Goal: Task Accomplishment & Management: Complete application form

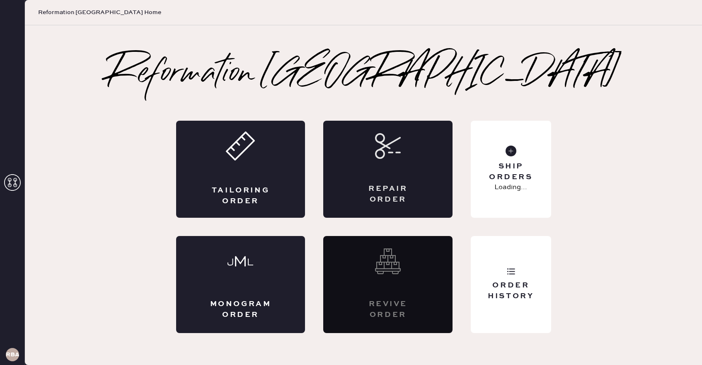
click at [424, 149] on div "Repair Order" at bounding box center [387, 169] width 129 height 97
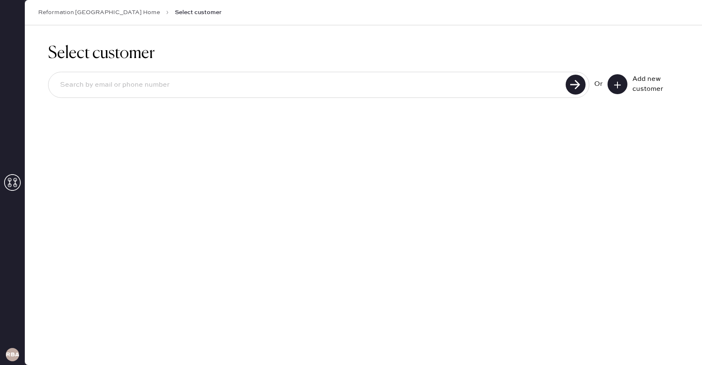
click at [615, 81] on icon at bounding box center [618, 85] width 8 height 8
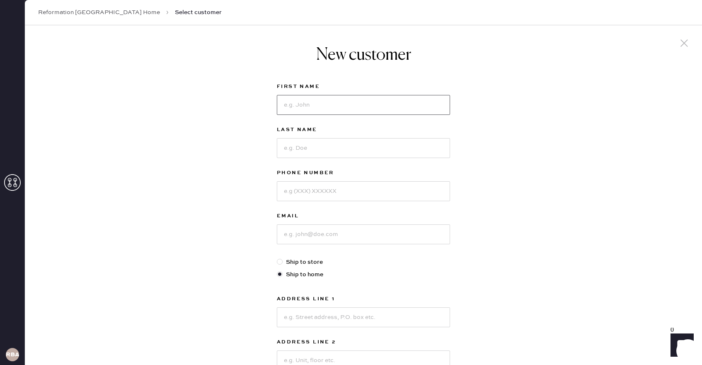
click at [345, 104] on input at bounding box center [363, 105] width 173 height 20
type input "[PERSON_NAME]"
type input "Larsewn"
click at [290, 109] on input "[PERSON_NAME]" at bounding box center [363, 105] width 173 height 20
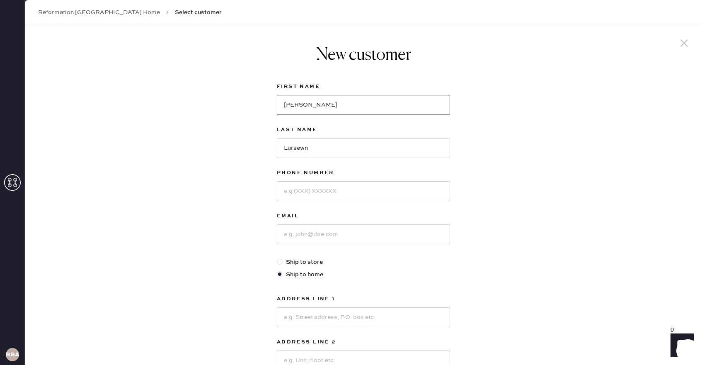
click at [290, 109] on input "[PERSON_NAME]" at bounding box center [363, 105] width 173 height 20
type input "[PERSON_NAME]"
type input "2622788890"
type input "[EMAIL_ADDRESS][DOMAIN_NAME]"
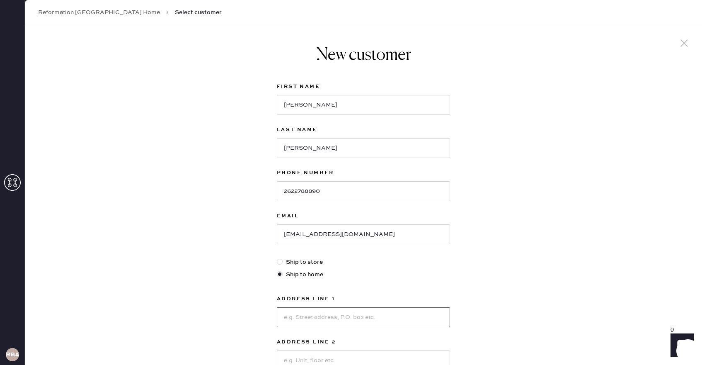
click at [306, 313] on input at bounding box center [363, 317] width 173 height 20
type input "[STREET_ADDRESS][PERSON_NAME]"
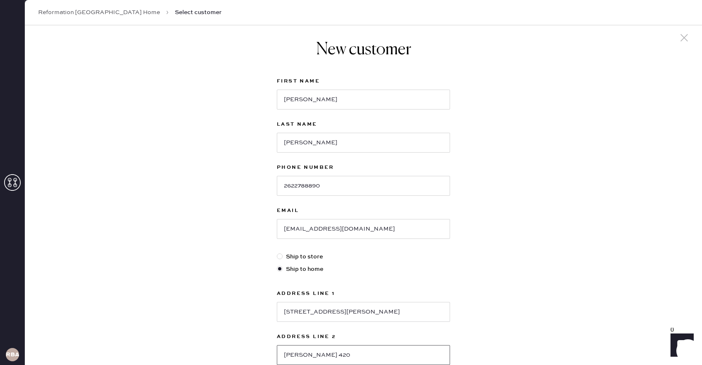
type input "[PERSON_NAME] 420"
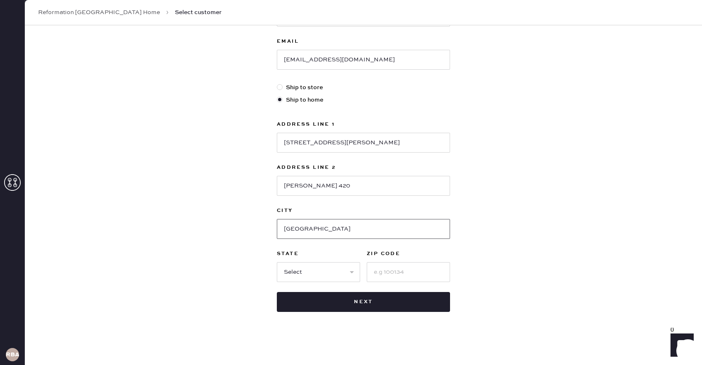
type input "[GEOGRAPHIC_DATA]"
select select "MA"
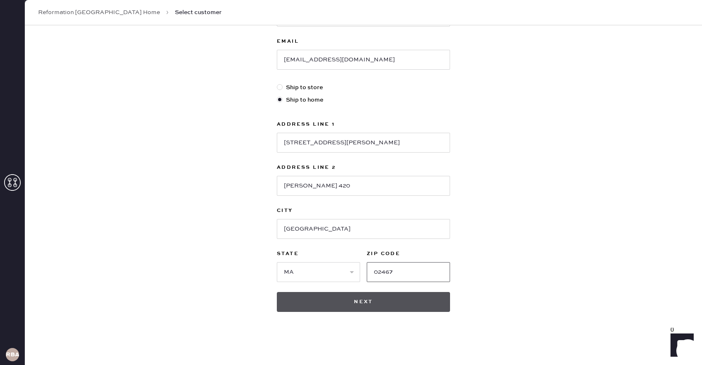
type input "02467"
click at [354, 302] on button "Next" at bounding box center [363, 302] width 173 height 20
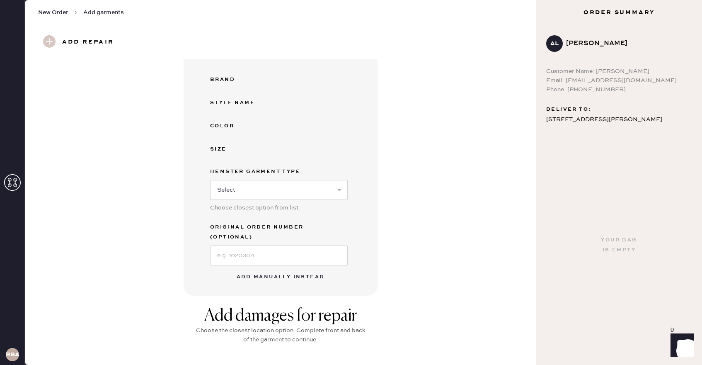
click at [305, 269] on button "Add manually instead" at bounding box center [281, 277] width 98 height 17
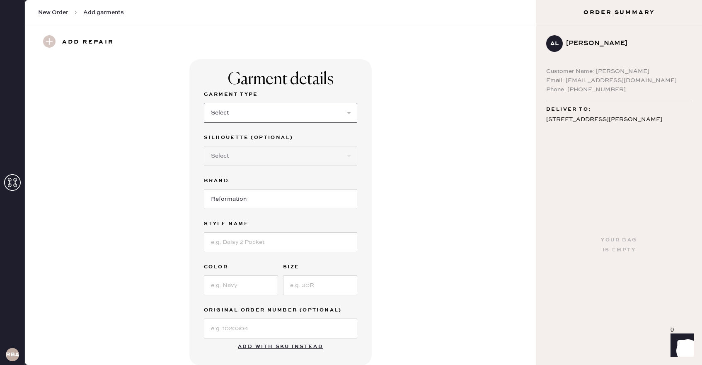
click at [293, 116] on select "Select Basic Skirt Jeans Leggings Pants Shorts Basic Sleeved Dress Basic Sleeve…" at bounding box center [280, 113] width 153 height 20
select select "2"
click at [204, 103] on select "Select Basic Skirt Jeans Leggings Pants Shorts Basic Sleeved Dress Basic Sleeve…" at bounding box center [280, 113] width 153 height 20
click at [282, 243] on input at bounding box center [280, 242] width 153 height 20
type input "[PERSON_NAME] High Rise Slouchy Wide Leg Jeans"
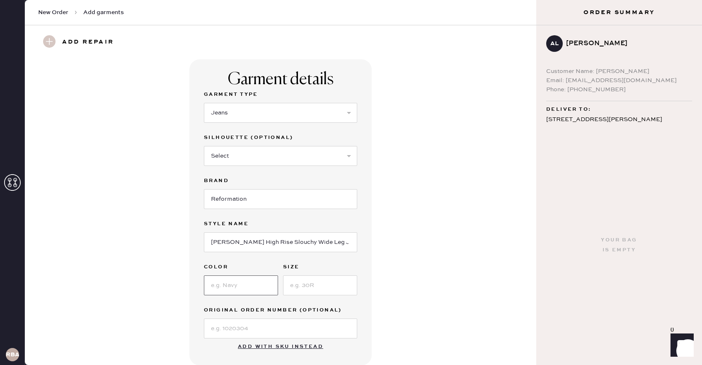
click at [252, 285] on input at bounding box center [241, 285] width 74 height 20
type input "Chesapeake Studded"
click at [315, 288] on input at bounding box center [320, 285] width 74 height 20
type input "27"
click at [406, 298] on div "Garment details Garment Type Select Basic Skirt Jeans Leggings Pants Shorts Bas…" at bounding box center [281, 212] width 482 height 306
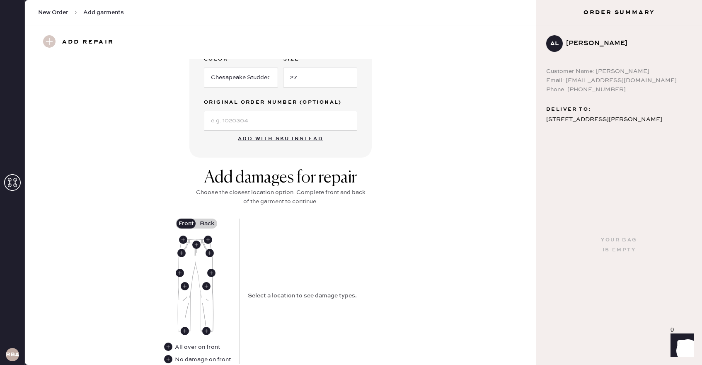
scroll to position [208, 0]
click at [199, 243] on use at bounding box center [196, 244] width 8 height 8
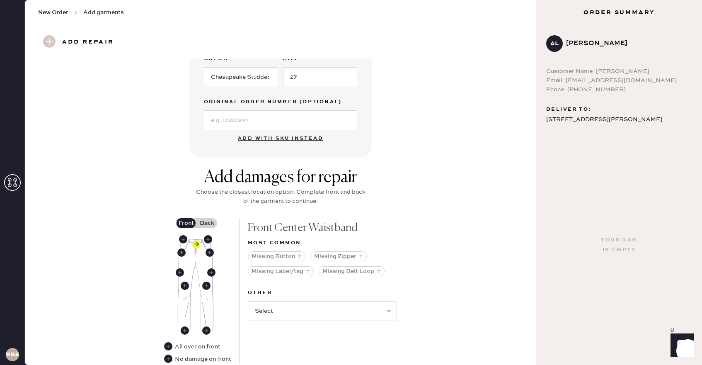
click at [206, 223] on label "Back" at bounding box center [207, 223] width 21 height 10
click at [207, 223] on input "Back" at bounding box center [207, 223] width 0 height 0
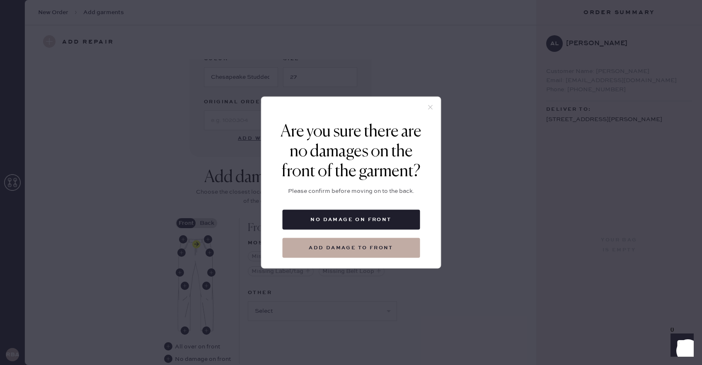
click at [428, 109] on icon at bounding box center [430, 107] width 7 height 7
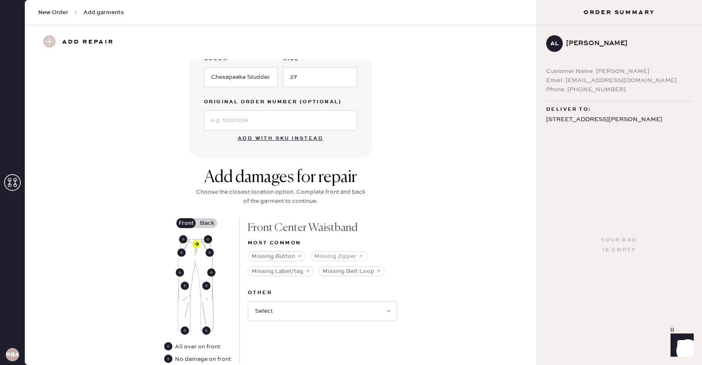
click at [328, 258] on button "Missing Zipper" at bounding box center [339, 256] width 56 height 10
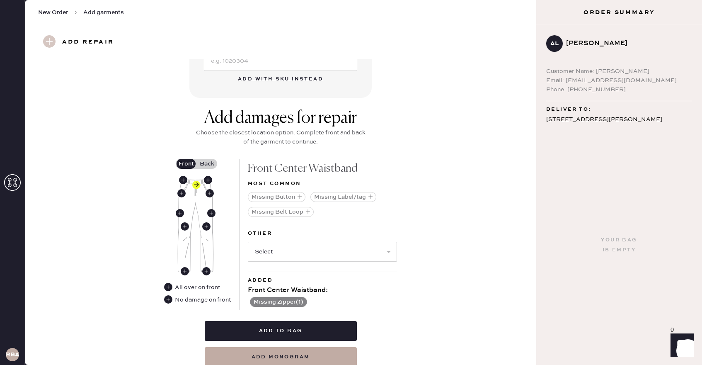
scroll to position [270, 0]
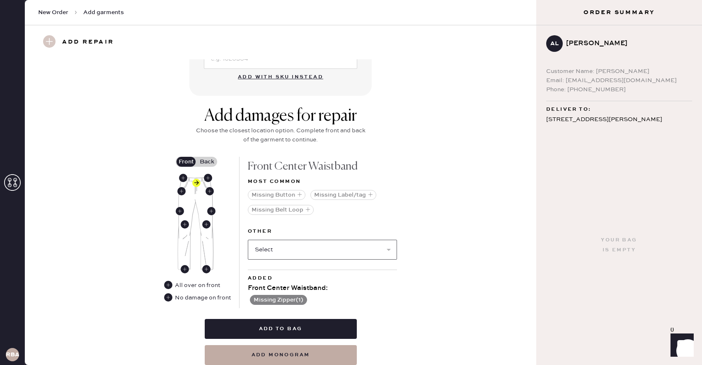
click at [322, 249] on select "Select Broken / Ripped Hem Broken Beads Broken Belt Loop Broken Button Broken E…" at bounding box center [322, 250] width 149 height 20
select select "1740"
click at [248, 240] on select "Select Broken / Ripped Hem Broken Beads Broken Belt Loop Broken Button Broken E…" at bounding box center [322, 250] width 149 height 20
select select
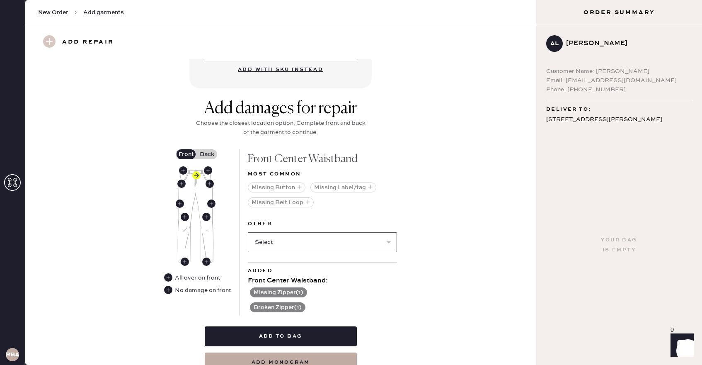
scroll to position [277, 0]
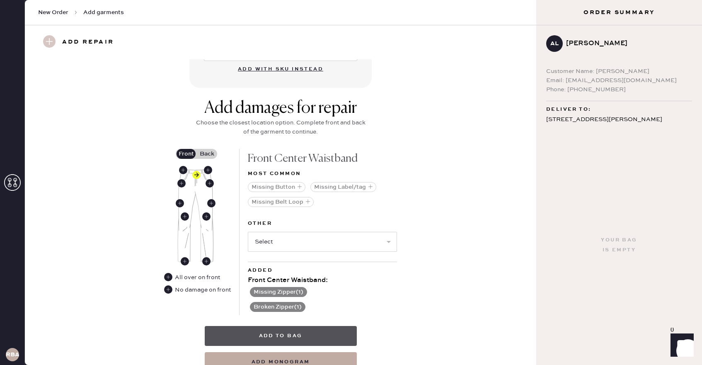
click at [335, 339] on button "Add to bag" at bounding box center [281, 336] width 152 height 20
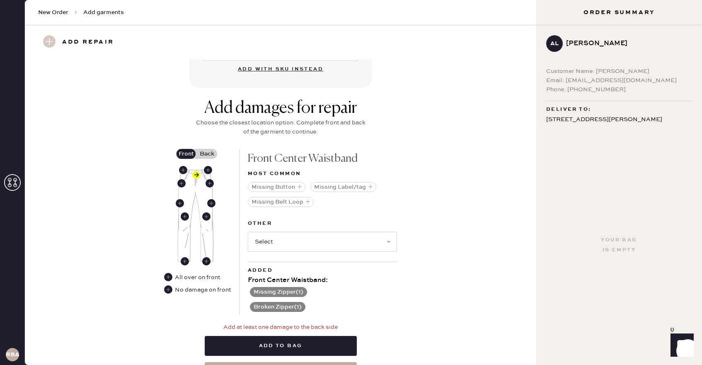
click at [209, 151] on label "Back" at bounding box center [207, 154] width 21 height 10
click at [207, 154] on input "Back" at bounding box center [207, 154] width 0 height 0
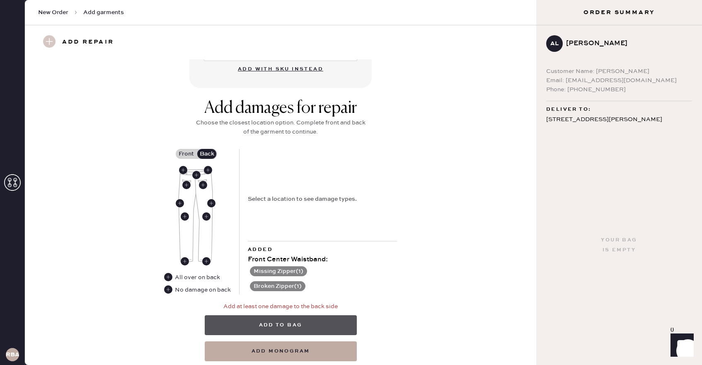
click at [312, 323] on button "Add to bag" at bounding box center [281, 325] width 152 height 20
click at [278, 195] on div "Select a location to see damage types." at bounding box center [302, 198] width 109 height 9
click at [167, 288] on use at bounding box center [168, 289] width 8 height 8
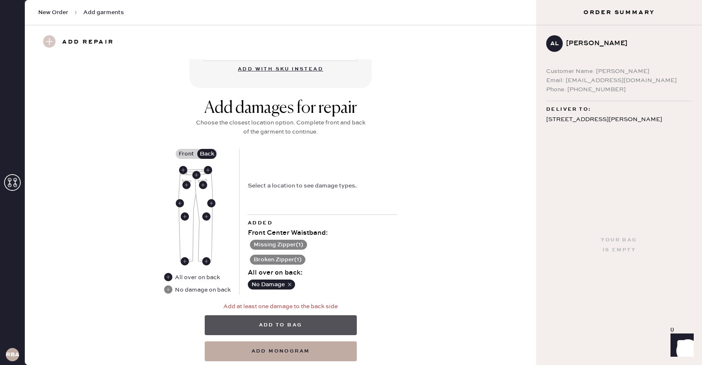
click at [324, 328] on button "Add to bag" at bounding box center [281, 325] width 152 height 20
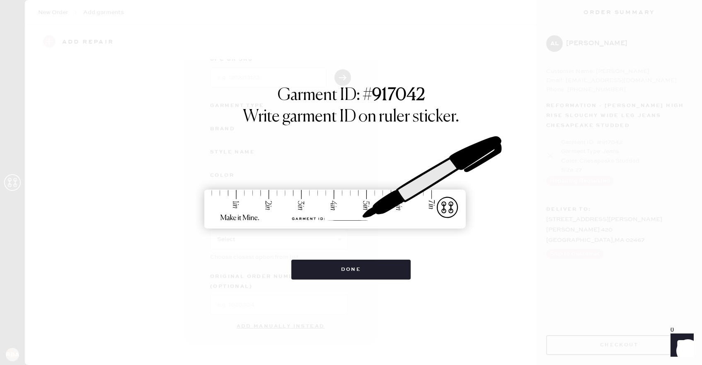
scroll to position [43, 0]
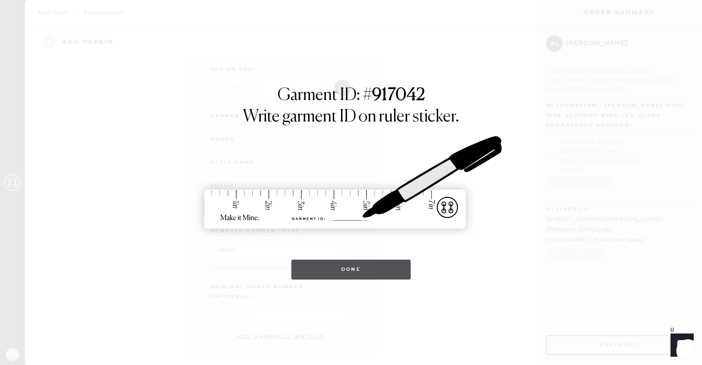
click at [388, 265] on button "Done" at bounding box center [352, 270] width 120 height 20
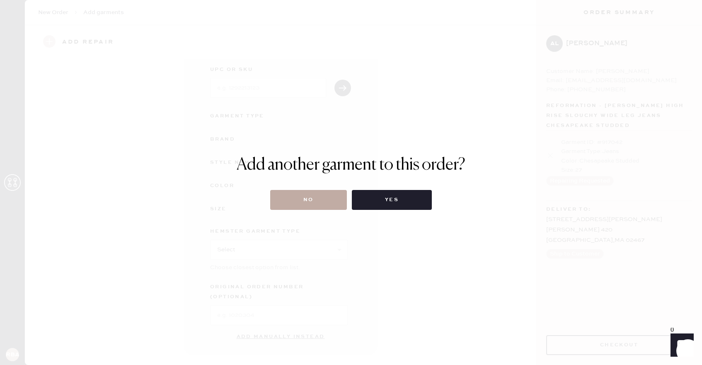
click at [323, 204] on button "No" at bounding box center [308, 200] width 77 height 20
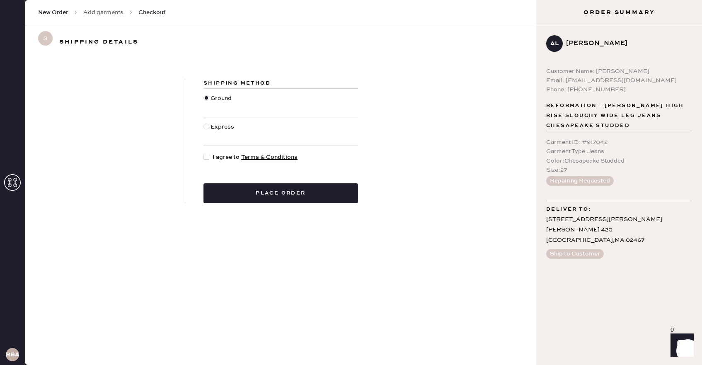
click at [208, 159] on div at bounding box center [207, 157] width 6 height 6
click at [204, 153] on input "I agree to Terms & Conditions" at bounding box center [204, 153] width 0 height 0
checkbox input "true"
click at [276, 199] on button "Place order" at bounding box center [281, 193] width 155 height 20
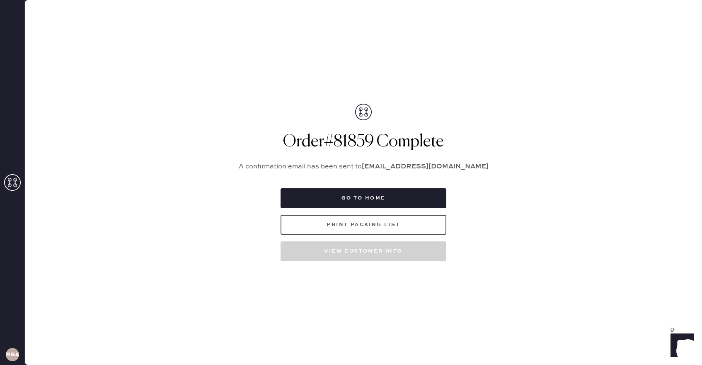
click at [365, 225] on button "Print Packing List" at bounding box center [364, 225] width 166 height 20
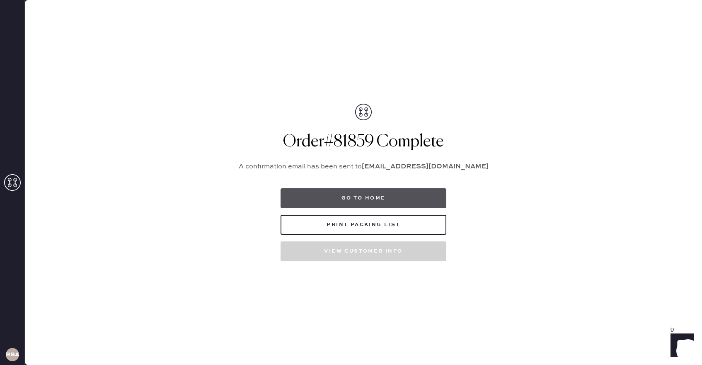
click at [374, 194] on button "Go to home" at bounding box center [364, 198] width 166 height 20
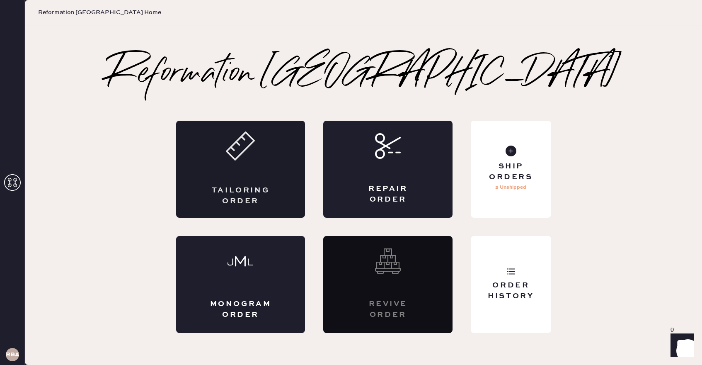
click at [266, 183] on div "Tailoring Order" at bounding box center [240, 169] width 129 height 97
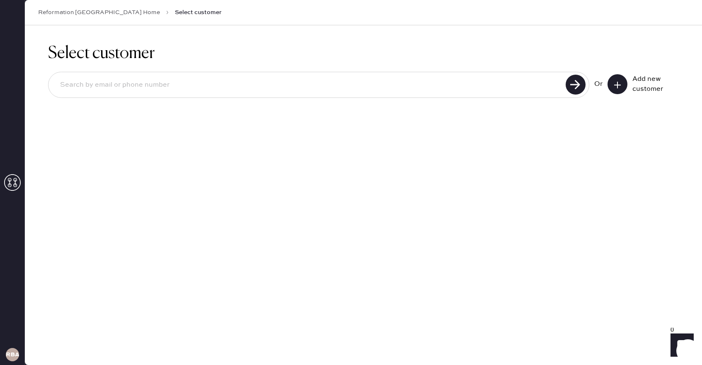
click at [623, 83] on button at bounding box center [618, 84] width 20 height 20
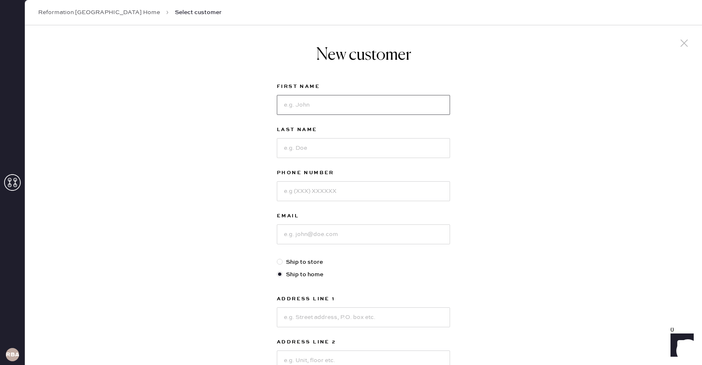
click at [346, 102] on input at bounding box center [363, 105] width 173 height 20
type input "[PERSON_NAME]"
type input "2038072610"
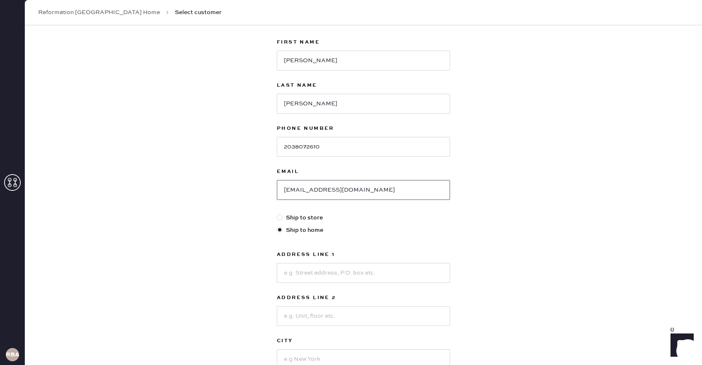
scroll to position [56, 0]
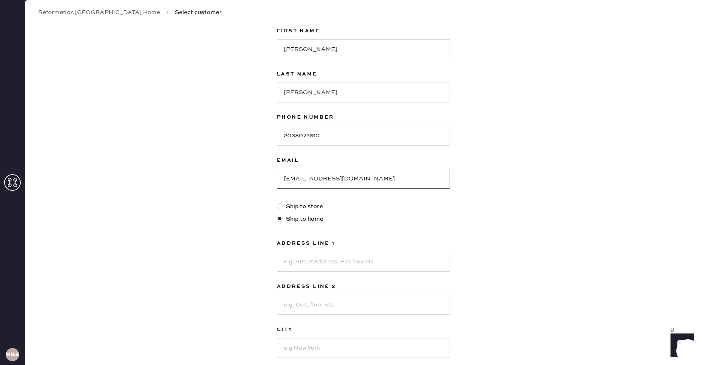
type input "[EMAIL_ADDRESS][DOMAIN_NAME]"
click at [314, 261] on input at bounding box center [363, 262] width 173 height 20
type input "[STREET_ADDRESS]"
click at [321, 313] on input at bounding box center [363, 305] width 173 height 20
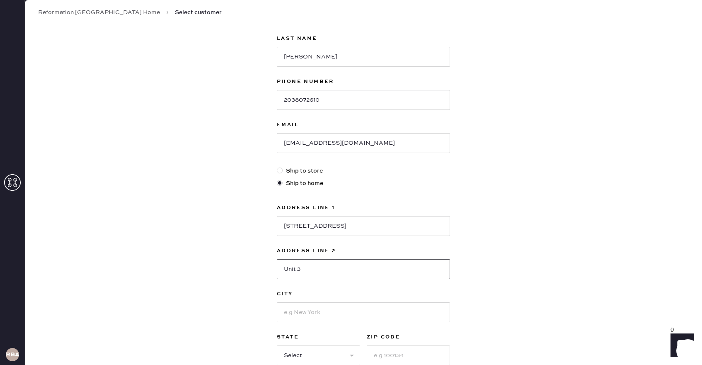
type input "Unit 3"
click at [311, 316] on input at bounding box center [363, 312] width 173 height 20
type input "[GEOGRAPHIC_DATA]"
click at [294, 353] on select "Select AK AL AR AZ CA CO CT [GEOGRAPHIC_DATA] DE FL [GEOGRAPHIC_DATA] HI [GEOGR…" at bounding box center [318, 355] width 83 height 20
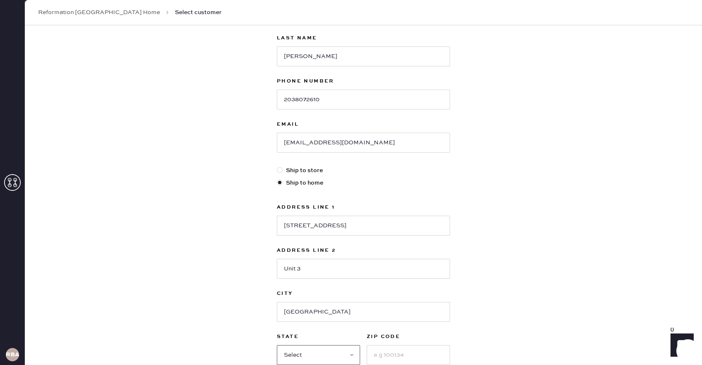
select select "MA"
click at [277, 345] on select "Select AK AL AR AZ CA CO CT [GEOGRAPHIC_DATA] DE FL [GEOGRAPHIC_DATA] HI [GEOGR…" at bounding box center [318, 355] width 83 height 20
click at [384, 356] on input at bounding box center [408, 355] width 83 height 20
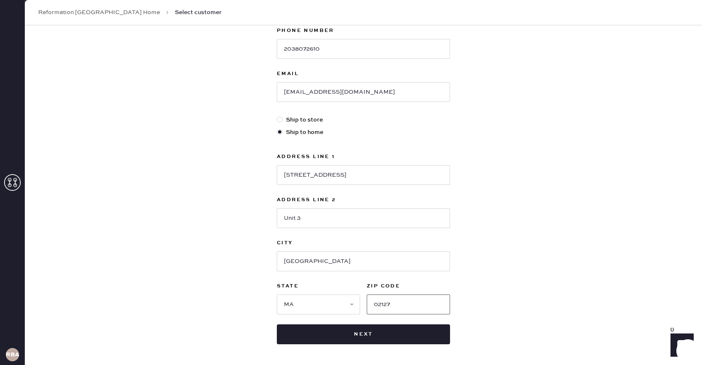
scroll to position [175, 0]
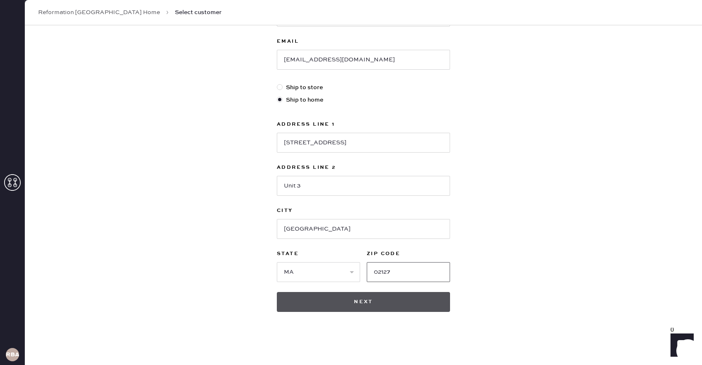
type input "02127"
click at [429, 299] on button "Next" at bounding box center [363, 302] width 173 height 20
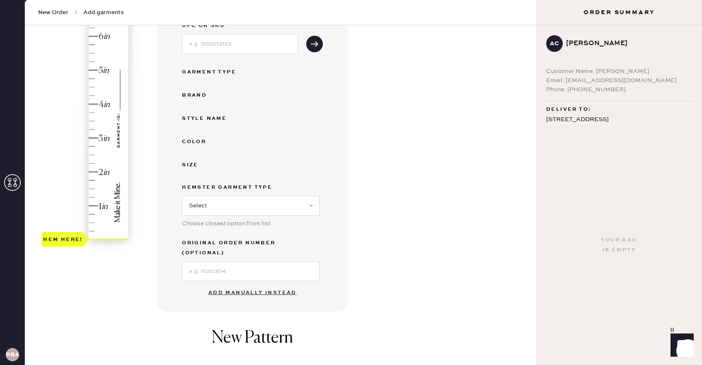
scroll to position [121, 0]
click at [277, 283] on button "Add manually instead" at bounding box center [253, 291] width 98 height 17
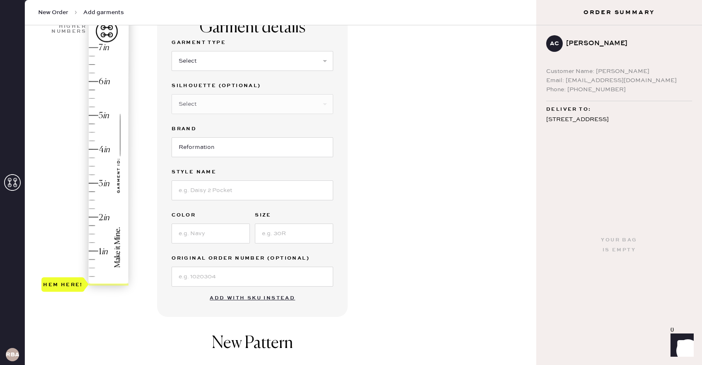
scroll to position [0, 0]
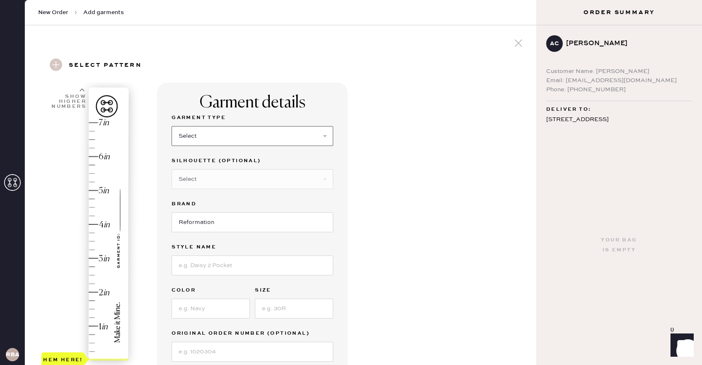
click at [265, 134] on select "Select Basic Skirt Jeans Leggings Pants Shorts Basic Sleeved Dress Basic Sleeve…" at bounding box center [253, 136] width 162 height 20
select select "2"
click at [172, 126] on select "Select Basic Skirt Jeans Leggings Pants Shorts Basic Sleeved Dress Basic Sleeve…" at bounding box center [253, 136] width 162 height 20
click at [258, 271] on input at bounding box center [253, 265] width 162 height 20
type input "[PERSON_NAME] Rise Slouchy Wide Leg"
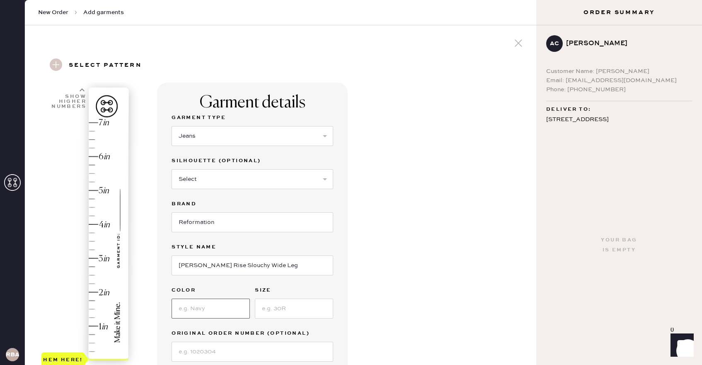
click at [220, 309] on input at bounding box center [211, 309] width 78 height 20
type input "Ondine"
click at [273, 303] on input at bounding box center [294, 309] width 78 height 20
type input "24"
click at [408, 275] on div "Garment details Garment Type Select Basic Skirt Jeans Leggings Pants Shorts Bas…" at bounding box center [343, 318] width 373 height 471
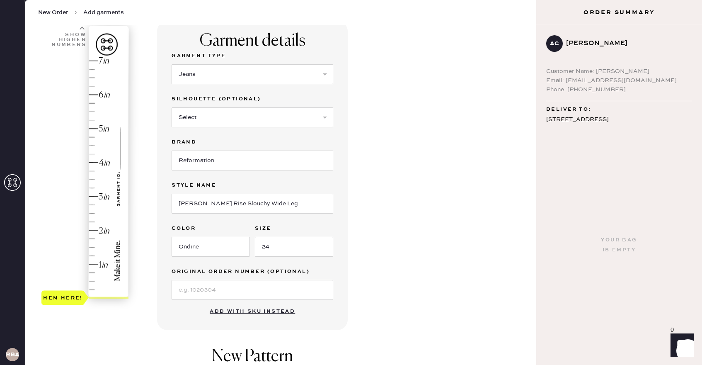
scroll to position [63, 0]
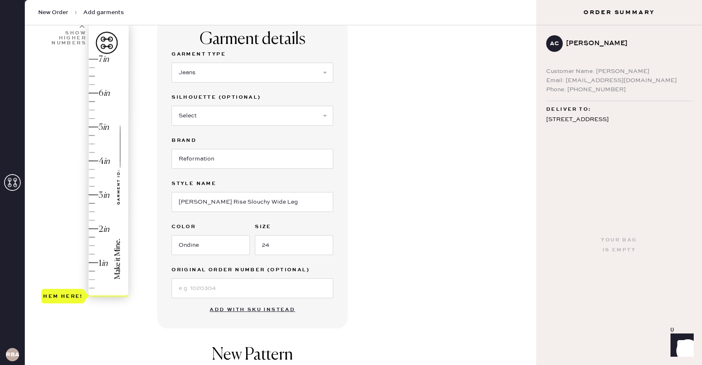
type input "1.25"
click at [95, 255] on div "Hem here!" at bounding box center [85, 178] width 88 height 245
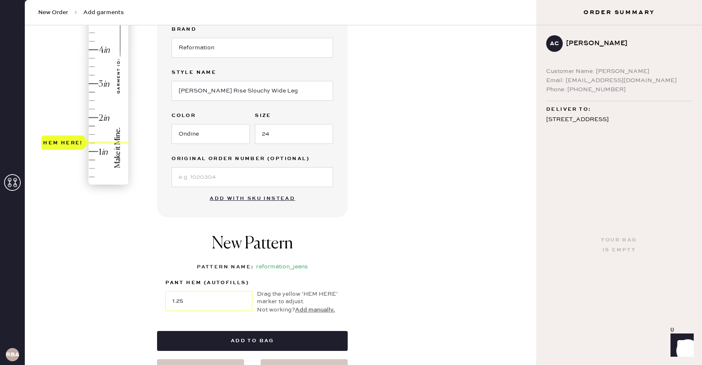
scroll to position [183, 0]
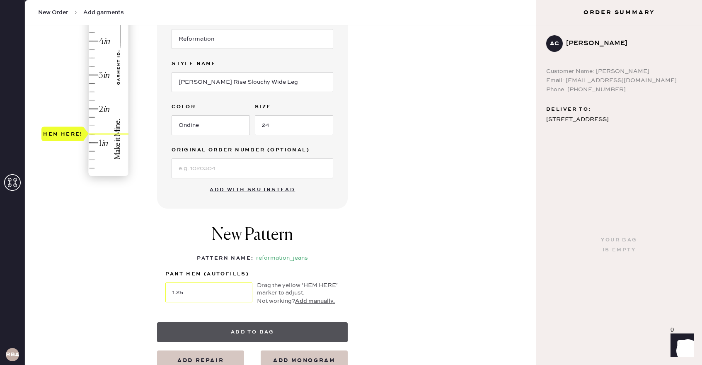
click at [273, 327] on button "Add to bag" at bounding box center [252, 332] width 191 height 20
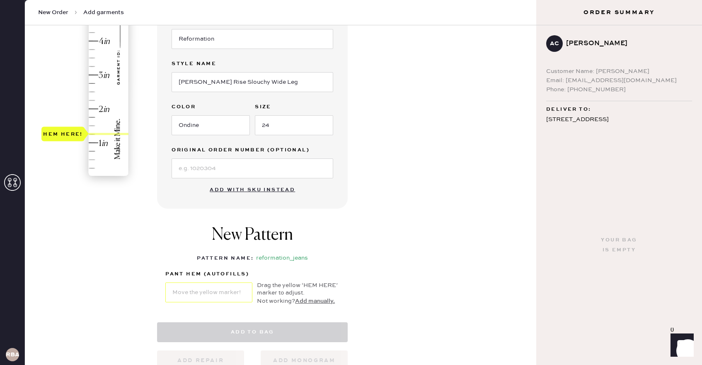
select select "2"
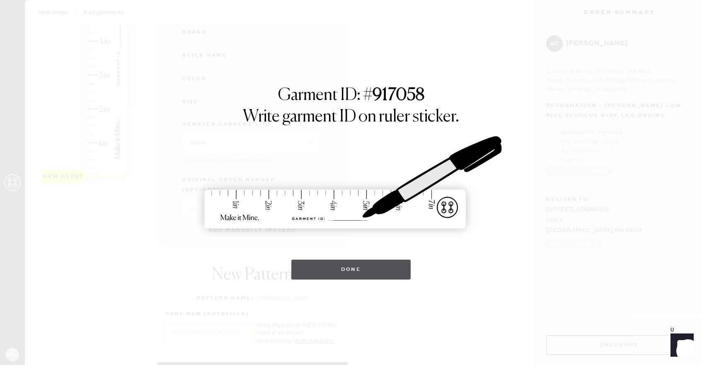
click at [374, 266] on button "Done" at bounding box center [352, 270] width 120 height 20
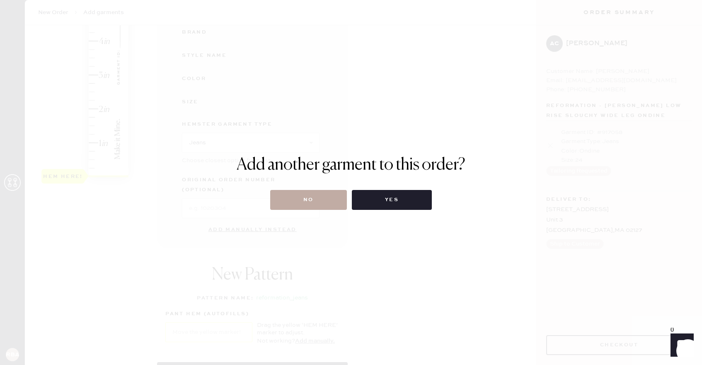
click at [321, 207] on button "No" at bounding box center [308, 200] width 77 height 20
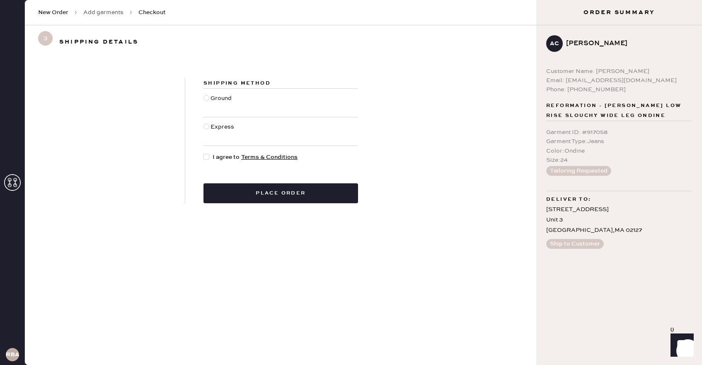
click at [205, 154] on div at bounding box center [207, 157] width 6 height 6
click at [204, 153] on input "I agree to Terms & Conditions" at bounding box center [204, 153] width 0 height 0
checkbox input "true"
click at [323, 192] on button "Place order" at bounding box center [281, 193] width 155 height 20
click at [292, 196] on button "Place order" at bounding box center [281, 193] width 155 height 20
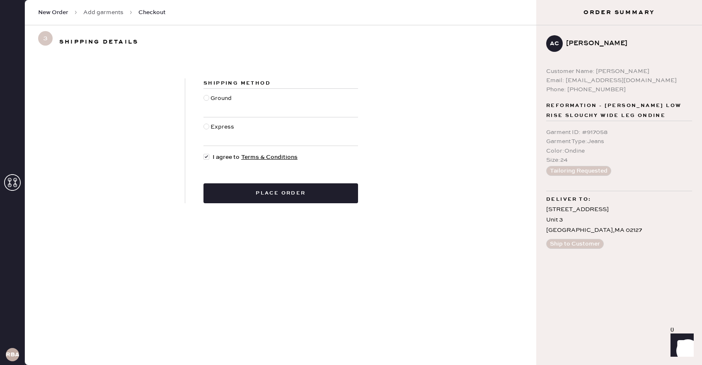
click at [206, 97] on div at bounding box center [207, 98] width 6 height 6
click at [204, 94] on input "Ground" at bounding box center [204, 94] width 0 height 0
radio input "true"
click at [292, 200] on button "Place order" at bounding box center [281, 193] width 155 height 20
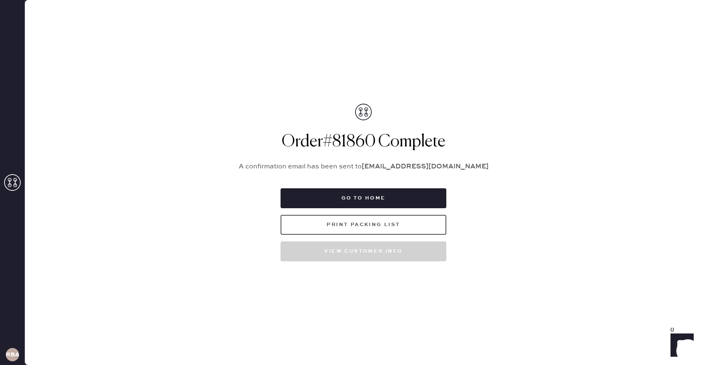
click at [328, 226] on button "Print Packing List" at bounding box center [364, 225] width 166 height 20
